Goal: Information Seeking & Learning: Find specific fact

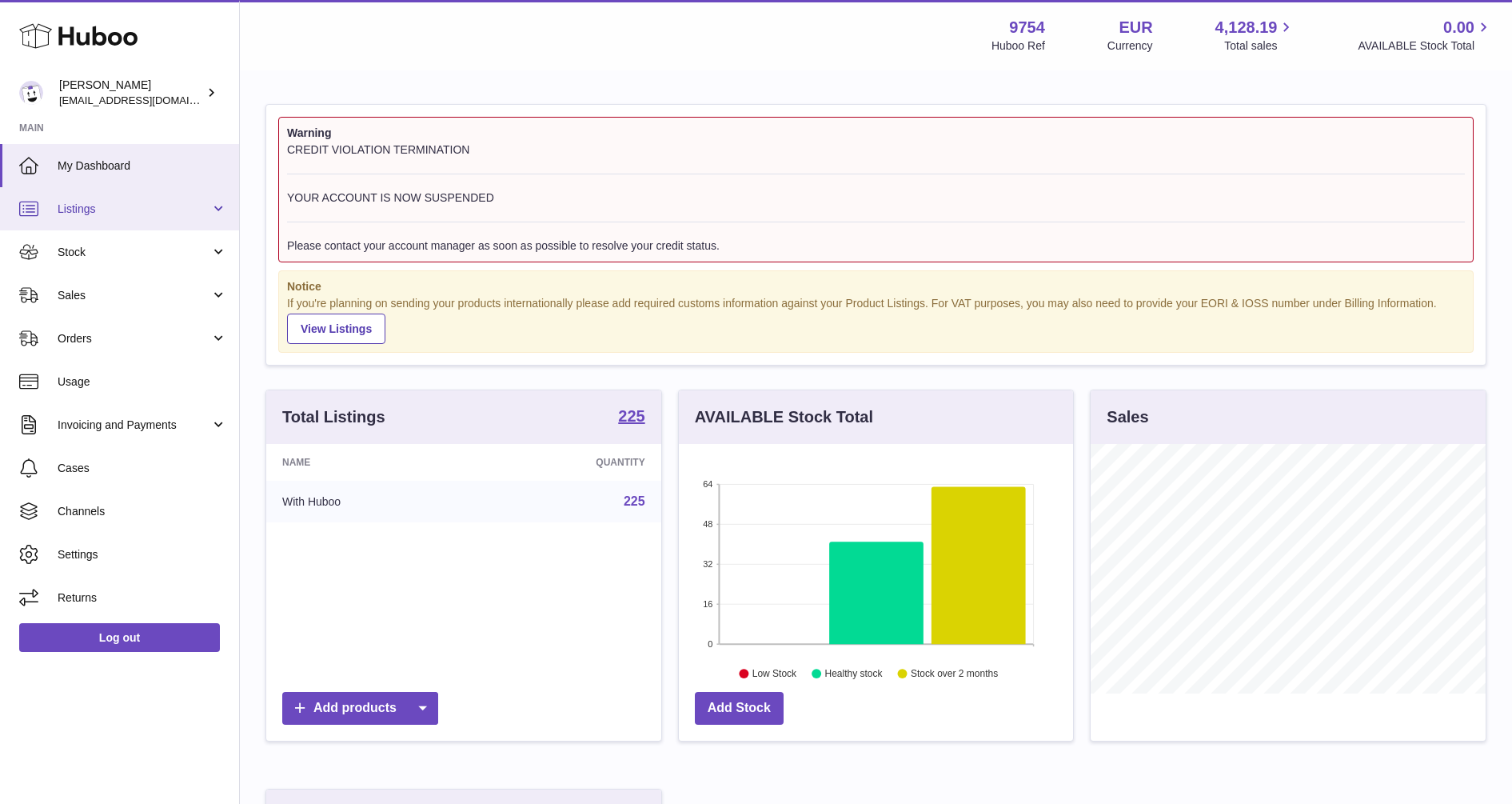
scroll to position [250, 394]
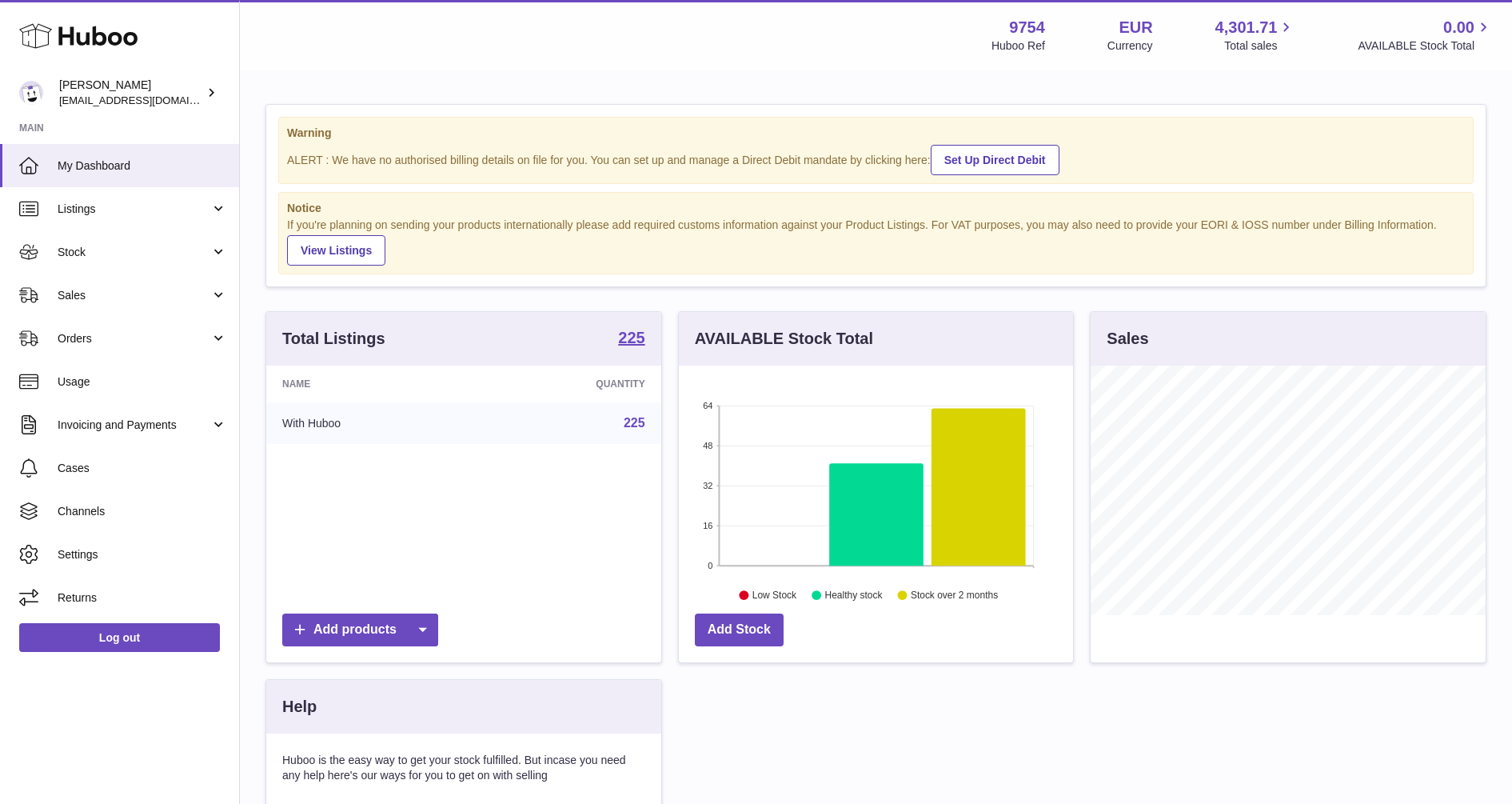
scroll to position [250, 394]
click at [89, 297] on span "Sales" at bounding box center [134, 296] width 153 height 15
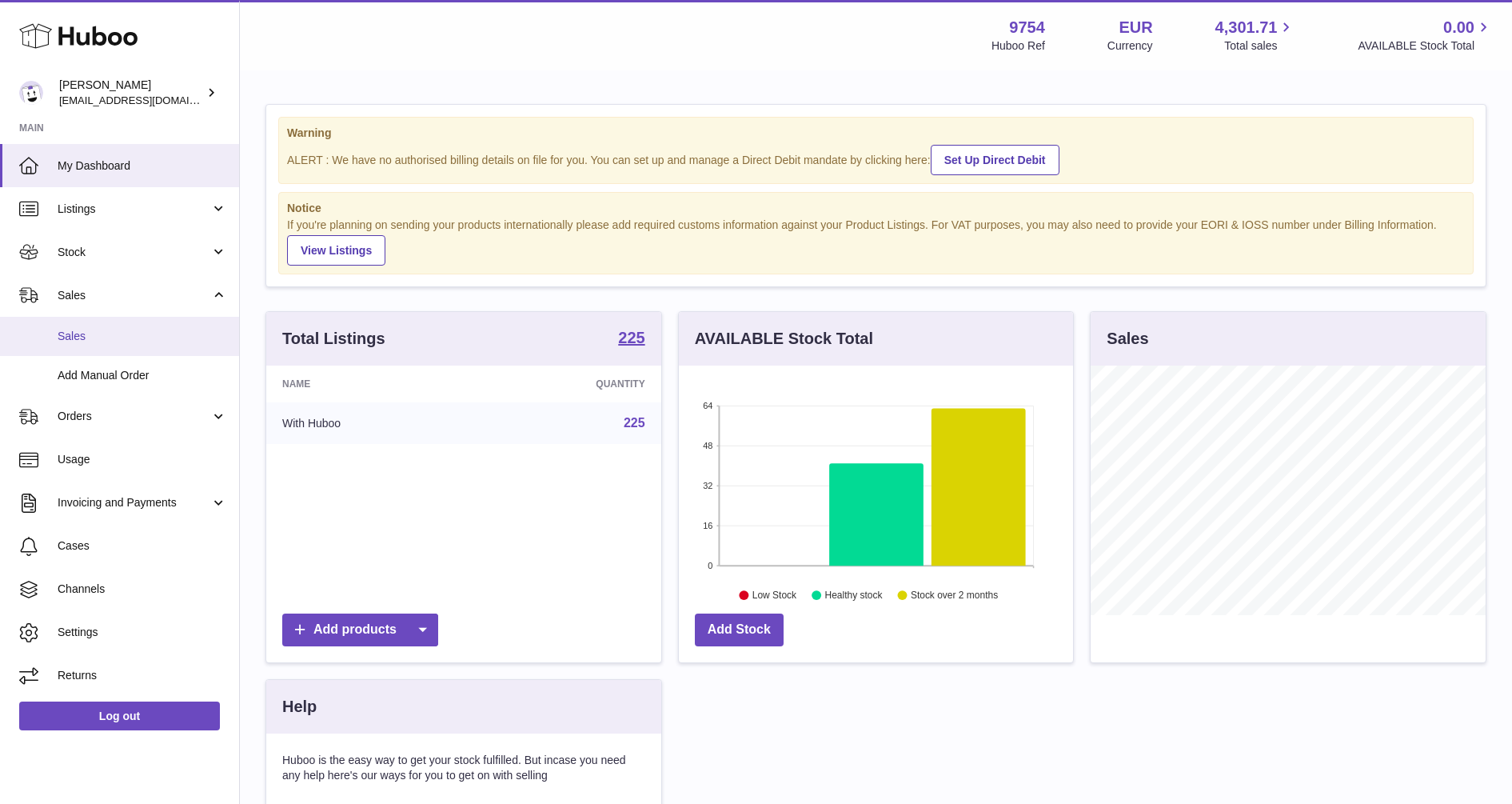
click at [85, 345] on link "Sales" at bounding box center [119, 336] width 239 height 39
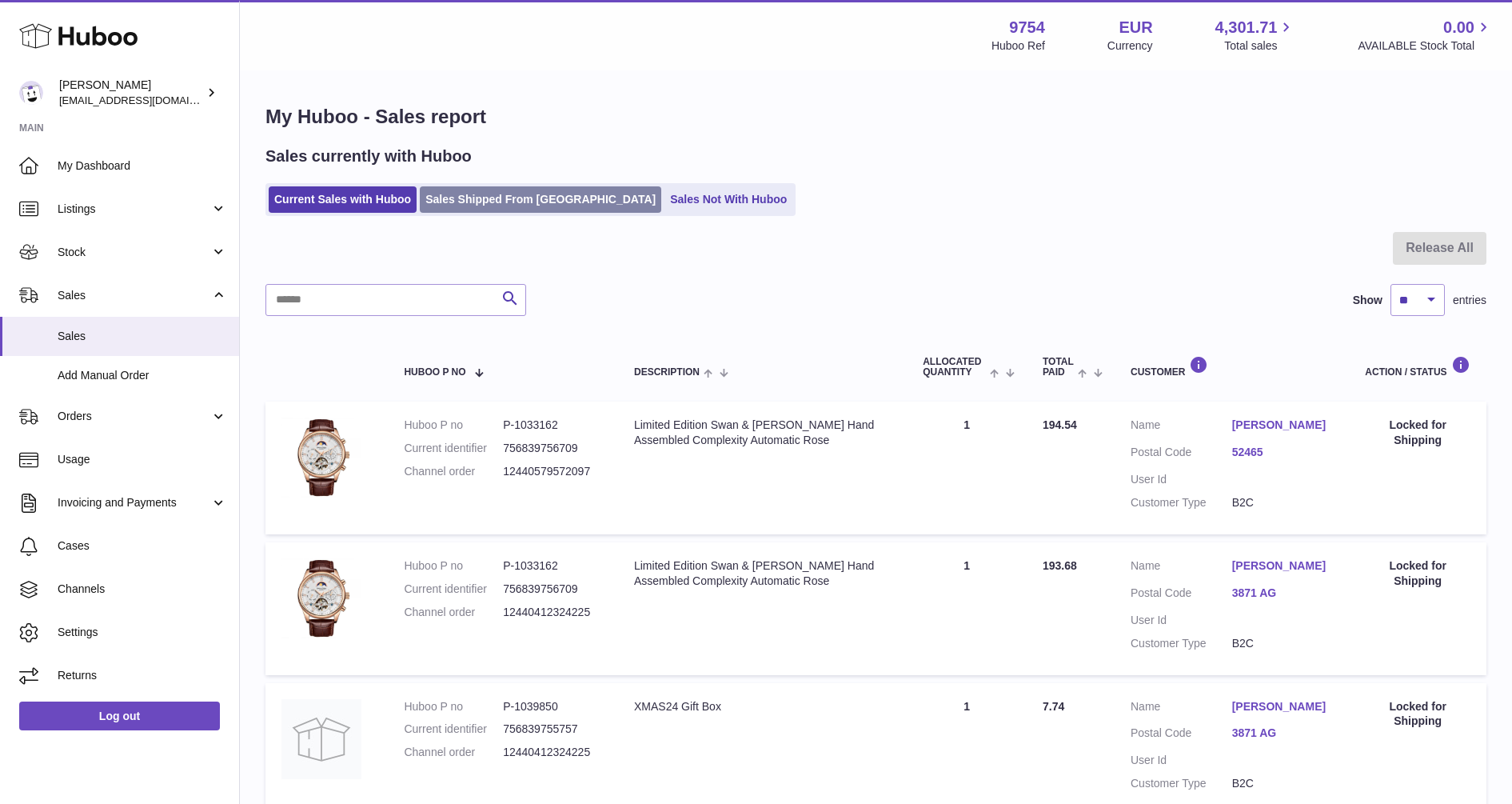
click at [518, 196] on link "Sales Shipped From [GEOGRAPHIC_DATA]" at bounding box center [541, 199] width 241 height 26
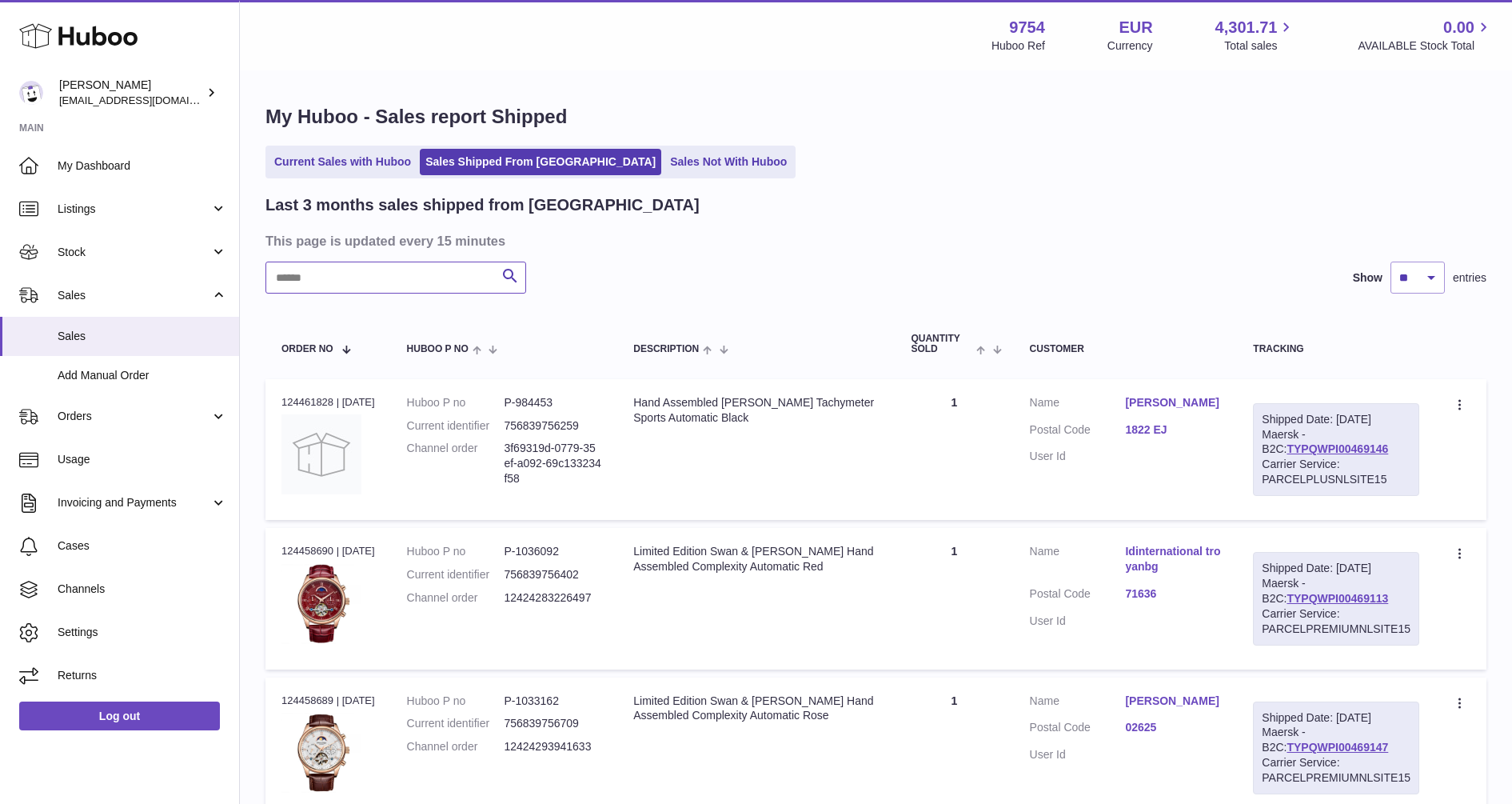
click at [375, 287] on input "text" at bounding box center [396, 277] width 261 height 32
paste input "**********"
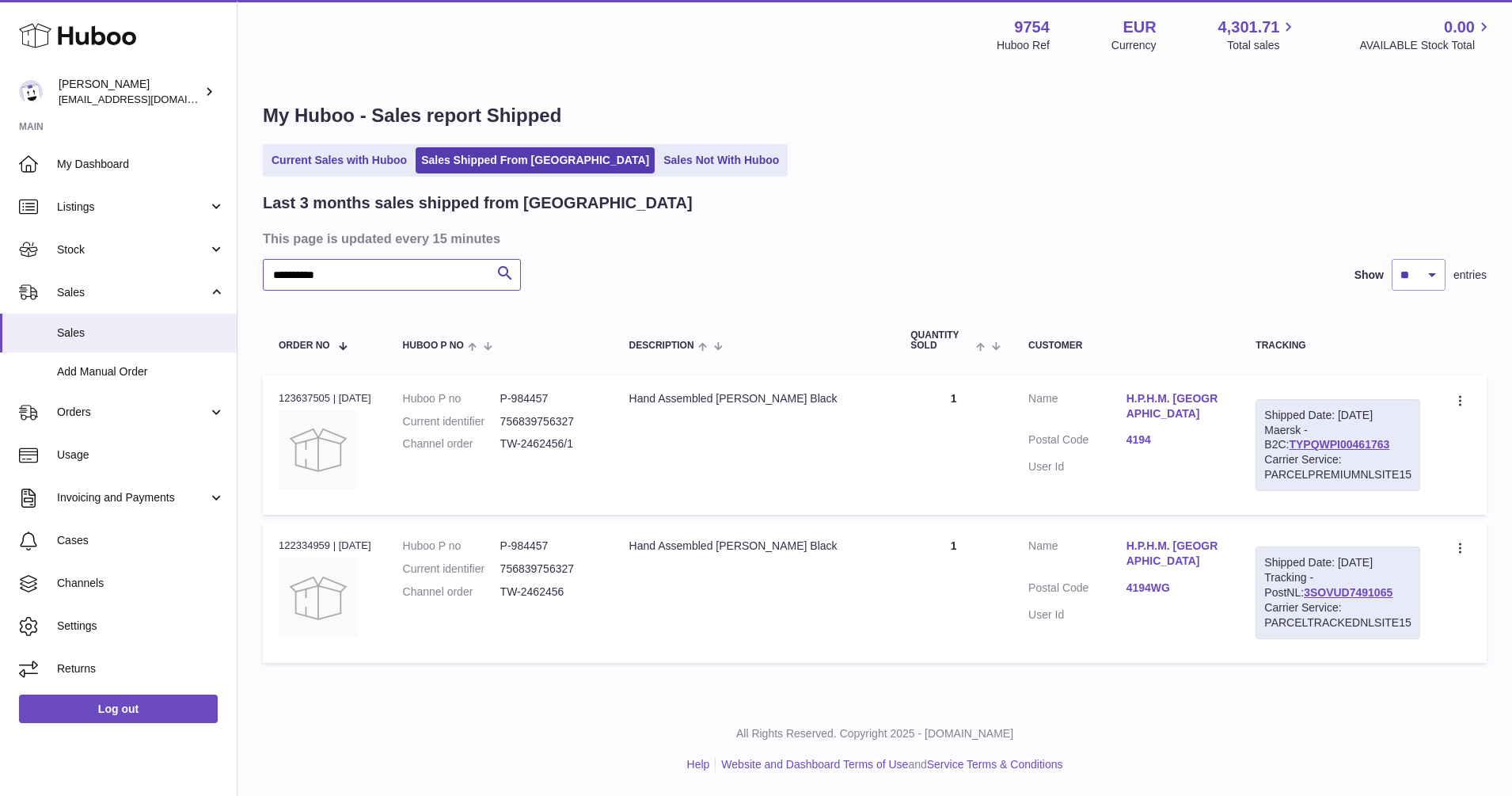
type input "**********"
drag, startPoint x: 685, startPoint y: 568, endPoint x: 639, endPoint y: 545, distance: 51.4
click at [639, 545] on div "Hand Assembled Anthony James Speedster Black" at bounding box center [754, 546] width 250 height 15
copy div "Hand Assembled Anthony James Speedster Black"
click at [1178, 547] on link "H.P.H.M. Oostrom" at bounding box center [1176, 553] width 98 height 30
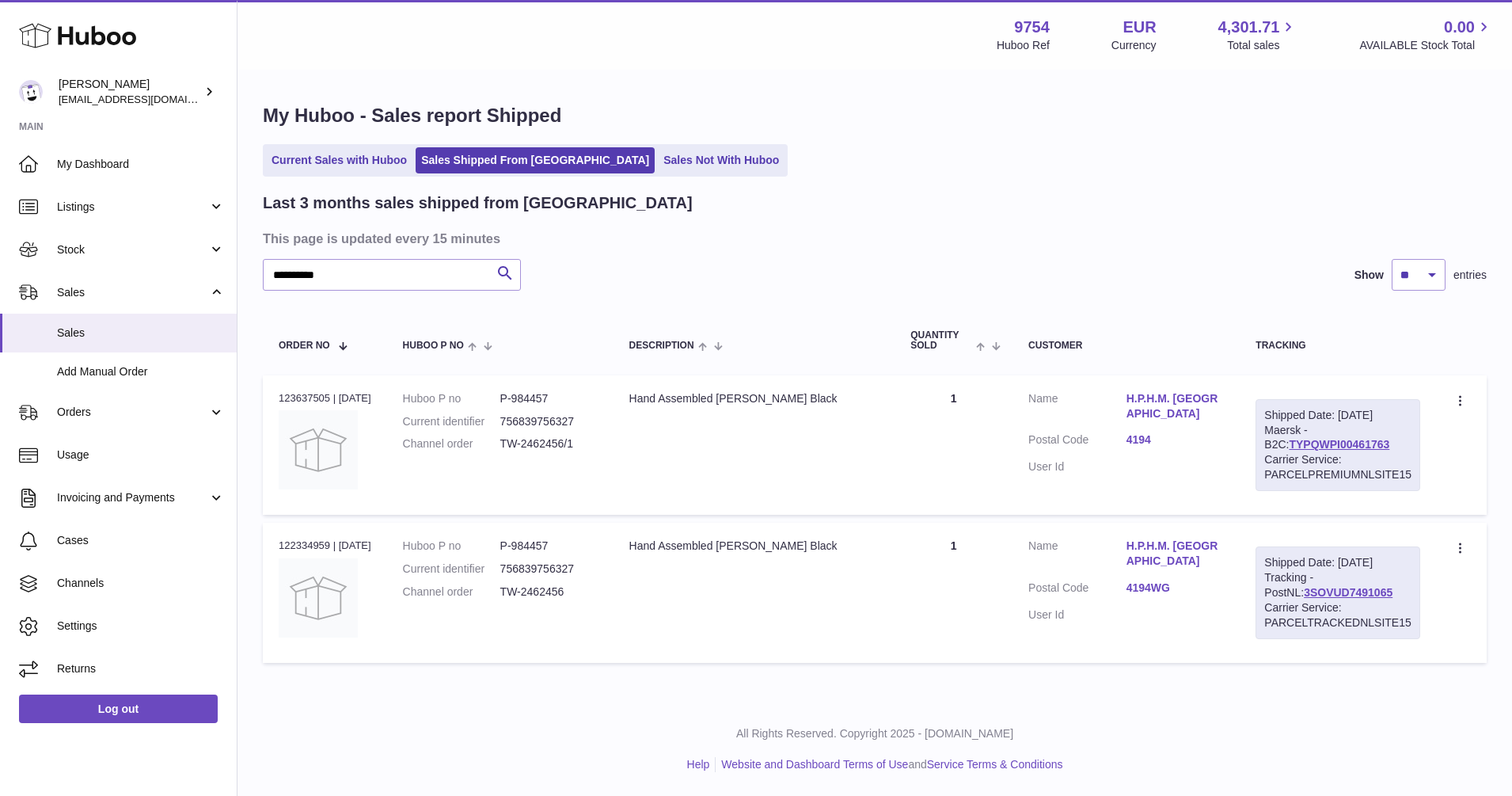
click at [1168, 546] on div "× Order Address Name H.P.H.M. Oostrom Address line 1 J.H. Derksenstraat 33 Addr…" at bounding box center [756, 398] width 1512 height 796
click at [630, 616] on div "× Order Address Name H.P.H.M. Oostrom Address line 1 J.H. Derksenstraat 33 Addr…" at bounding box center [756, 398] width 1512 height 796
click at [1184, 545] on link "H.P.H.M. Oostrom" at bounding box center [1176, 553] width 98 height 30
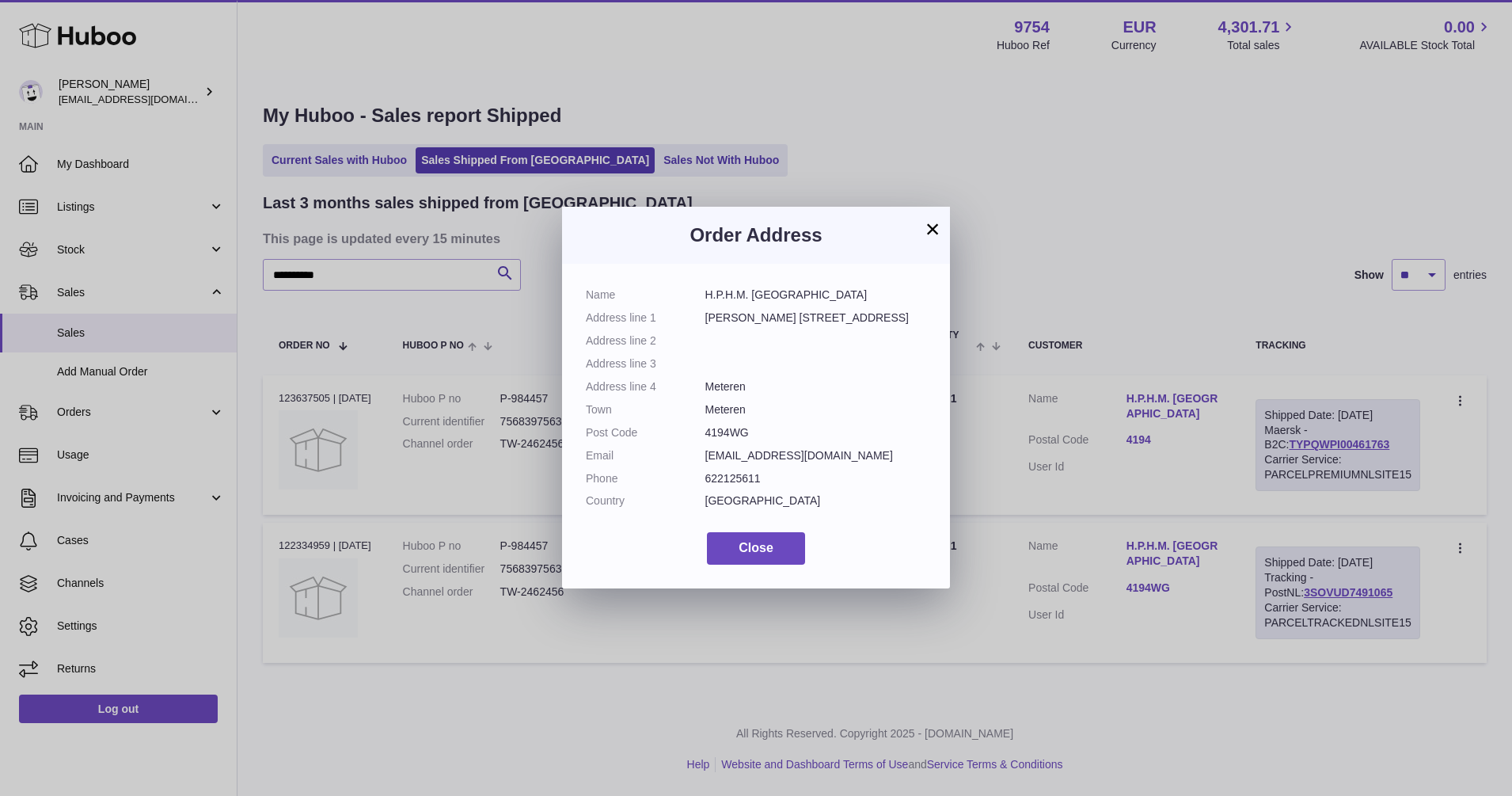
drag, startPoint x: 807, startPoint y: 291, endPoint x: 681, endPoint y: 292, distance: 126.0
click at [681, 292] on dl "Name H.P.H.M. Oostrom Address line 1 J.H. Derksenstraat 33 Address line 2 Addre…" at bounding box center [755, 401] width 340 height 229
copy dl "H.P.H.M. Oostrom"
drag, startPoint x: 820, startPoint y: 318, endPoint x: 705, endPoint y: 316, distance: 115.0
click at [705, 316] on dd "J.H. Derksenstraat 33" at bounding box center [815, 318] width 221 height 15
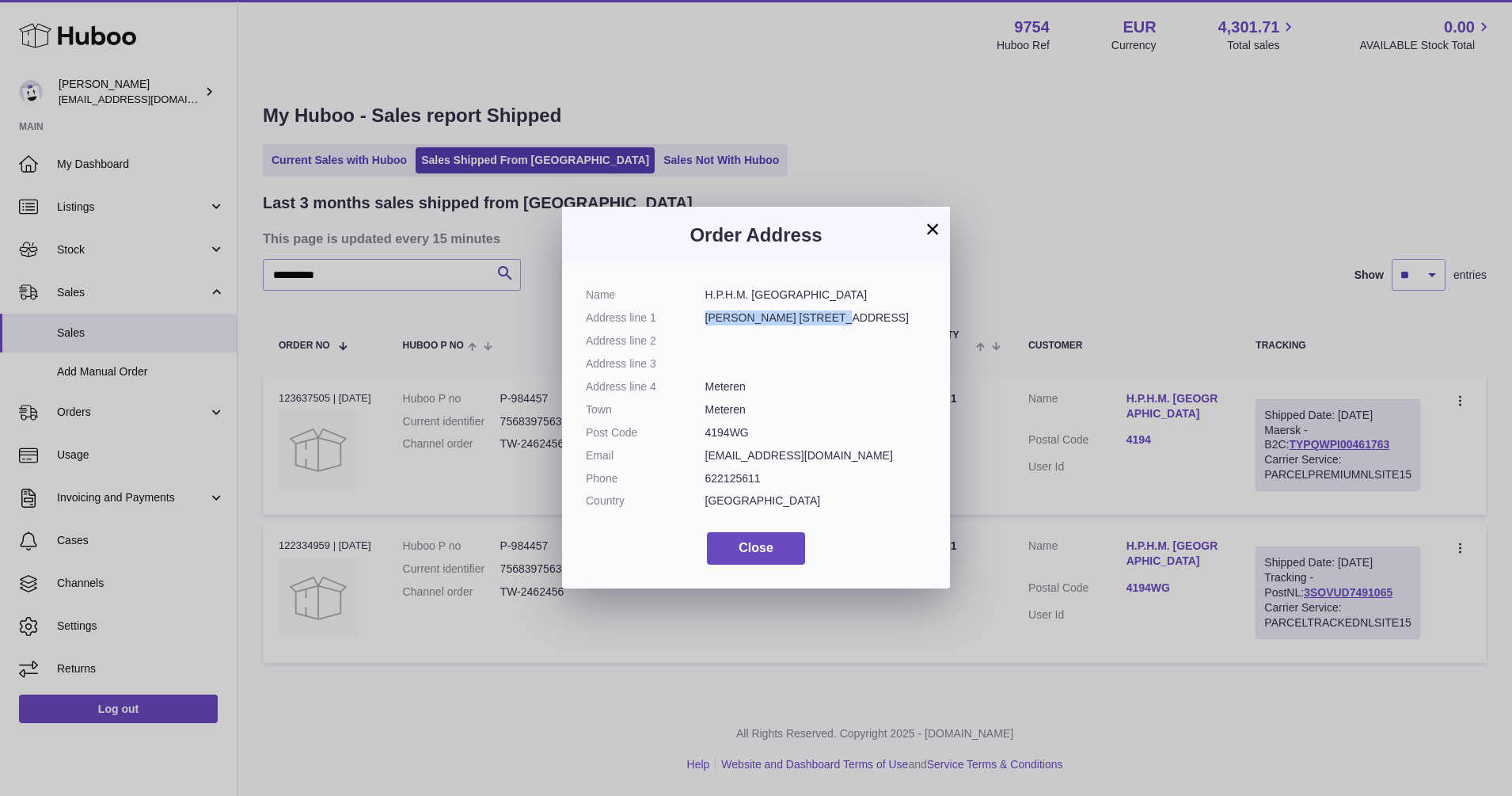
copy dd "J.H. Derksenstraat 33"
drag, startPoint x: 753, startPoint y: 383, endPoint x: 679, endPoint y: 385, distance: 74.0
click at [679, 385] on dl "Name H.P.H.M. Oostrom Address line 1 J.H. Derksenstraat 33 Address line 2 Addre…" at bounding box center [755, 401] width 340 height 229
copy dl "Meteren"
drag, startPoint x: 764, startPoint y: 424, endPoint x: 691, endPoint y: 427, distance: 73.1
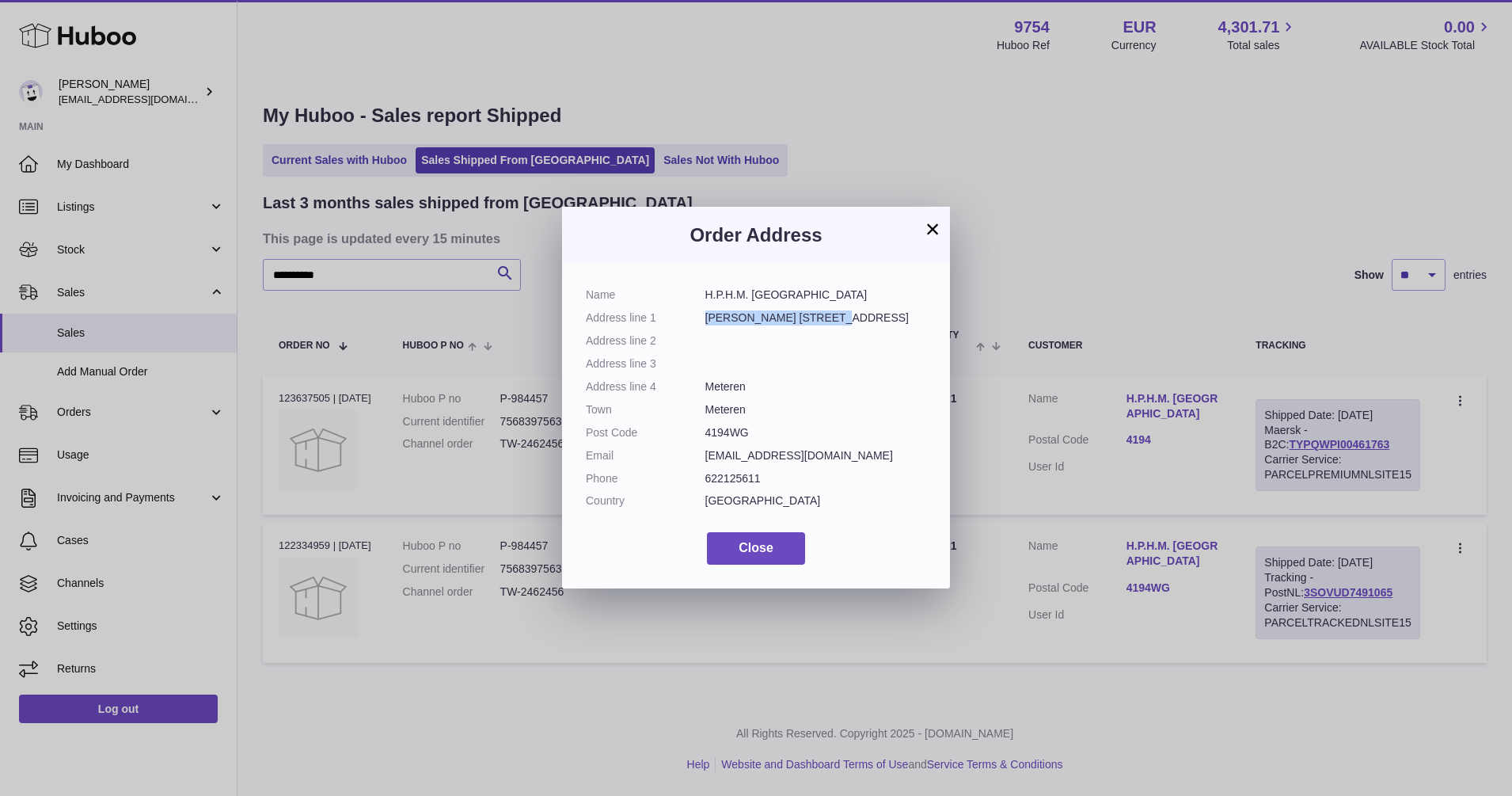
click at [691, 427] on dl "Name H.P.H.M. Oostrom Address line 1 J.H. Derksenstraat 33 Address line 2 Addre…" at bounding box center [755, 401] width 340 height 229
copy dl "4194WG"
